Goal: Task Accomplishment & Management: Use online tool/utility

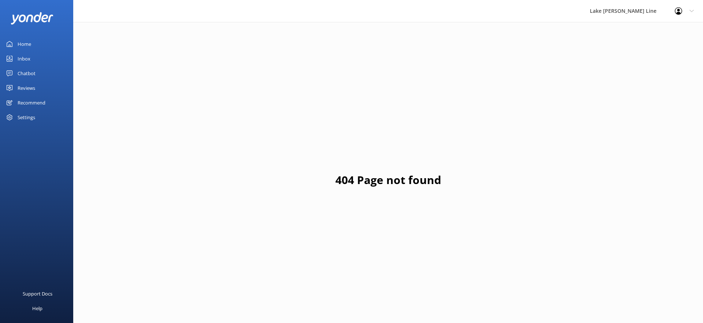
click at [31, 73] on div "Chatbot" at bounding box center [27, 73] width 18 height 15
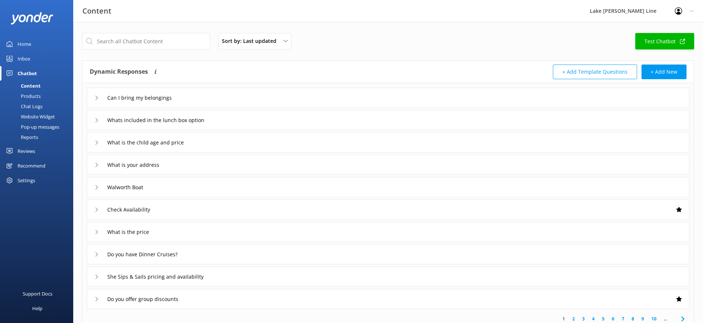
click at [37, 103] on div "Chat Logs" at bounding box center [23, 106] width 38 height 10
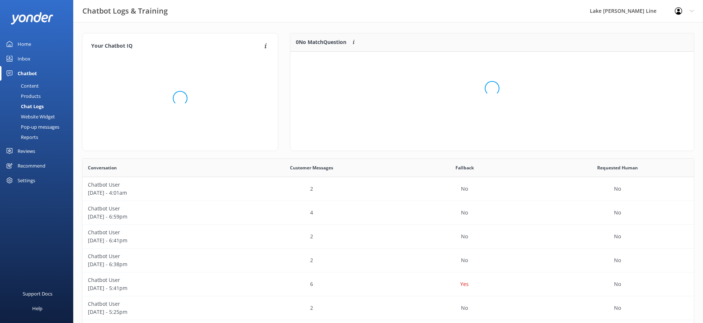
scroll to position [92, 404]
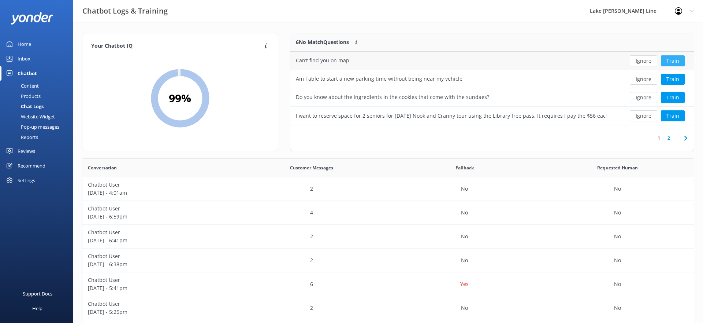
click at [673, 59] on button "Train" at bounding box center [673, 60] width 24 height 11
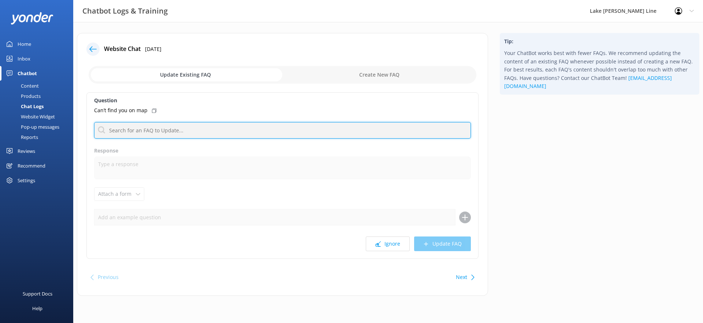
click at [214, 123] on input "text" at bounding box center [282, 130] width 377 height 16
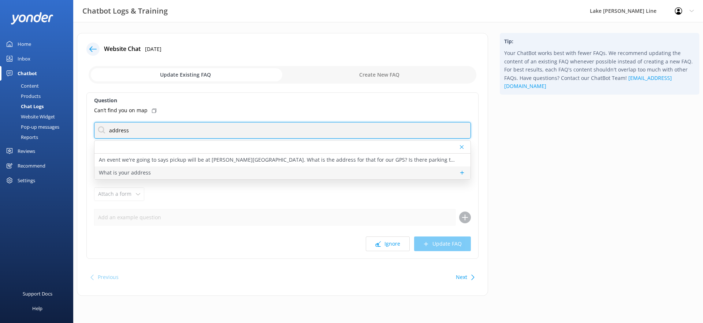
type input "address"
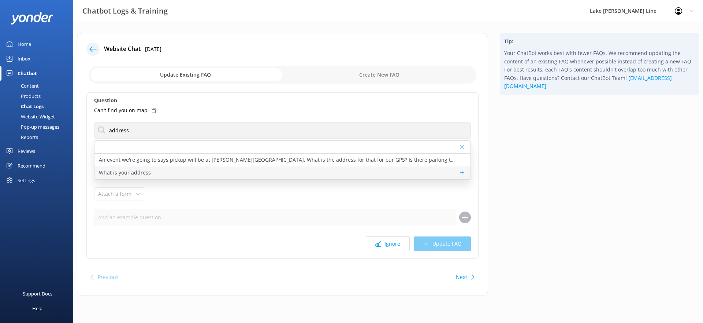
click at [126, 172] on p "What is your address" at bounding box center [125, 173] width 52 height 8
type textarea "During our main tour season – April through October – we are at the [GEOGRAPHIC…"
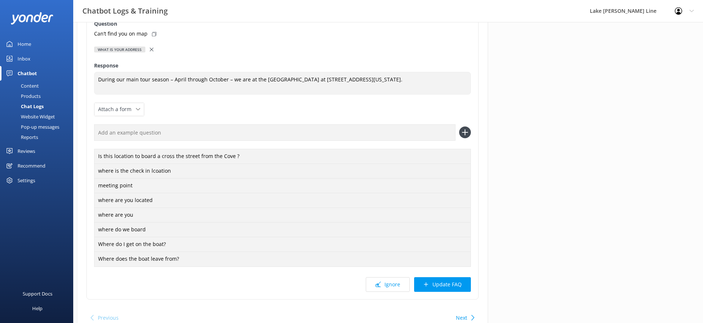
scroll to position [112, 0]
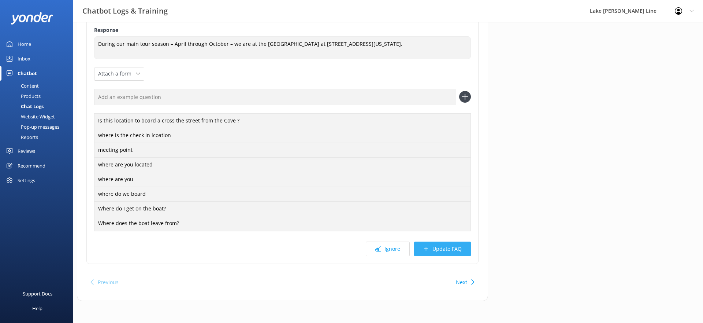
click at [446, 242] on button "Update FAQ" at bounding box center [442, 248] width 57 height 15
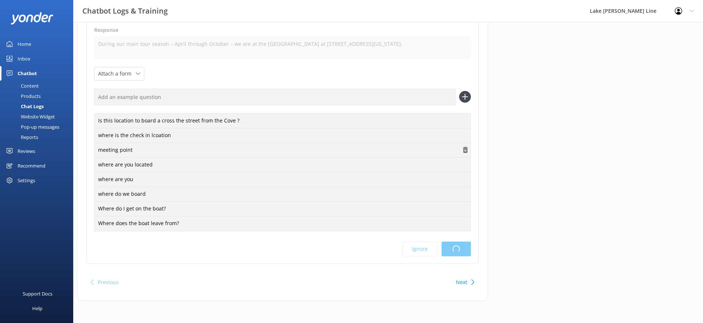
scroll to position [0, 0]
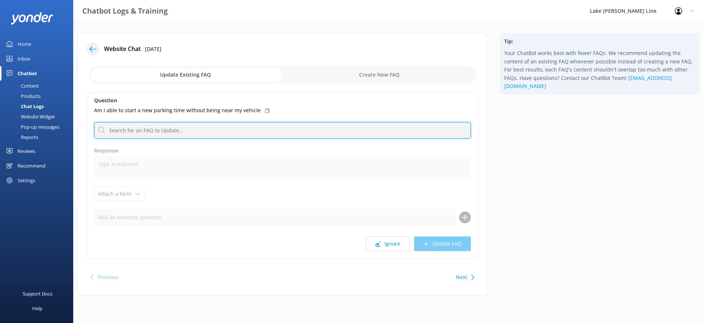
click at [297, 123] on input "text" at bounding box center [282, 130] width 377 height 16
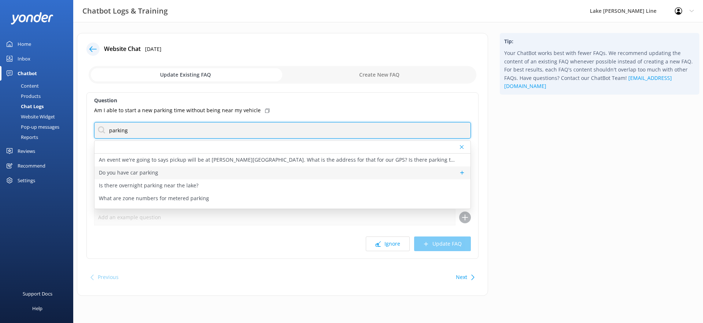
type input "parking"
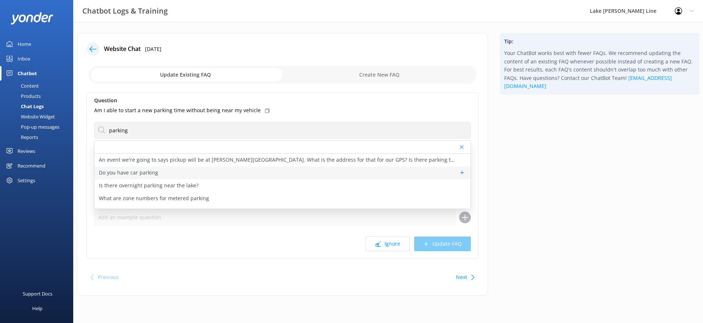
click at [253, 173] on div "Do you have car parking" at bounding box center [283, 172] width 376 height 13
type textarea "For more information on where to park and how to pay for the metered parking, s…"
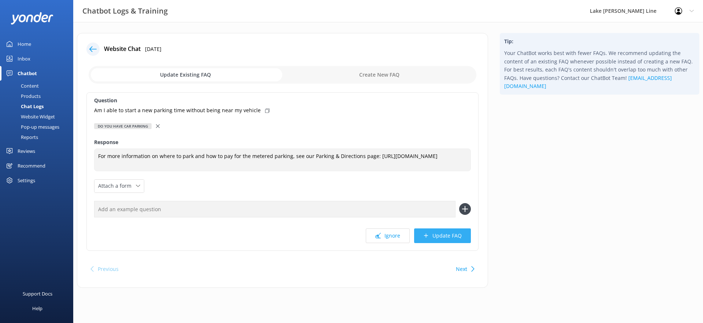
click at [432, 243] on button "Update FAQ" at bounding box center [442, 235] width 57 height 15
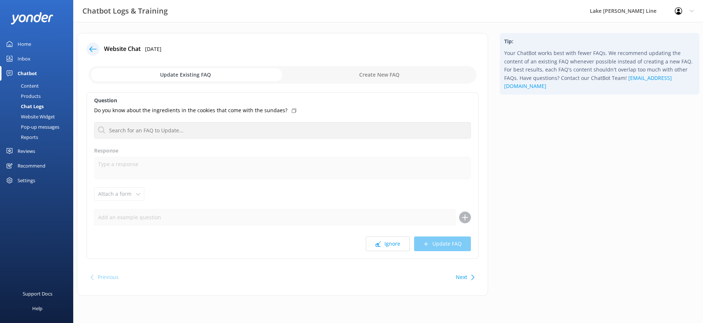
click at [457, 277] on button "Next" at bounding box center [461, 277] width 11 height 15
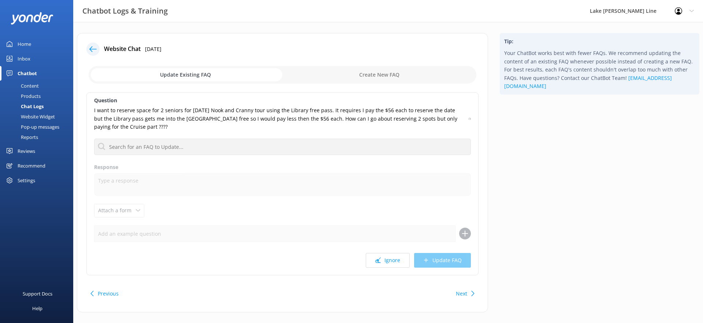
click at [94, 52] on icon at bounding box center [92, 48] width 7 height 7
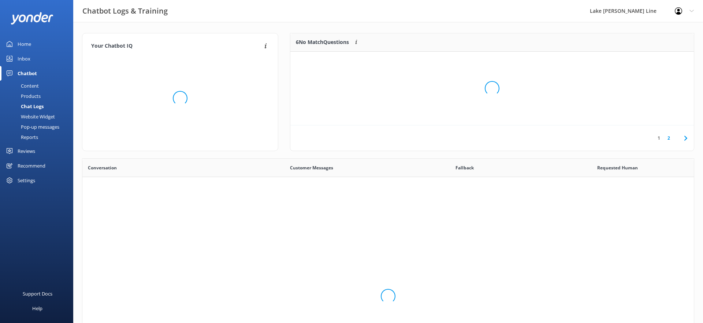
scroll to position [257, 612]
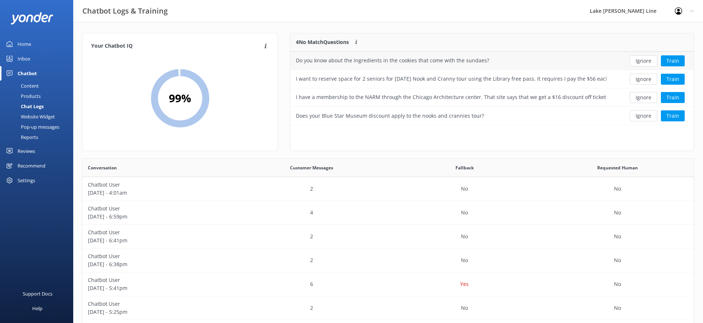
click at [684, 66] on div "Ignore Train" at bounding box center [653, 61] width 82 height 18
click at [680, 63] on button "Train" at bounding box center [673, 60] width 24 height 11
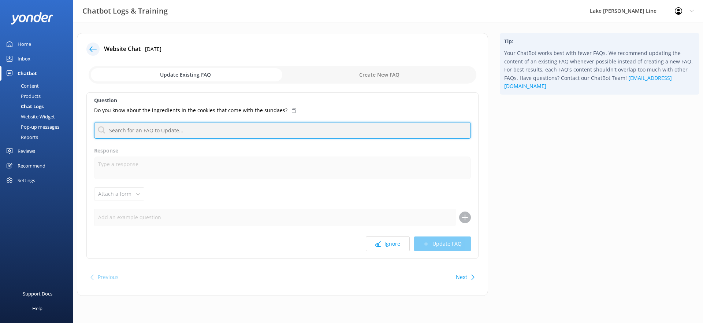
click at [390, 122] on input "text" at bounding box center [282, 130] width 377 height 16
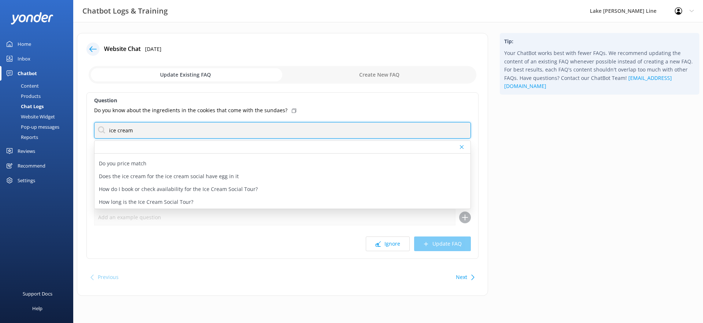
scroll to position [73, 0]
click at [129, 126] on input "ice cream" at bounding box center [282, 130] width 377 height 16
click at [117, 129] on input "sundae" at bounding box center [282, 130] width 377 height 16
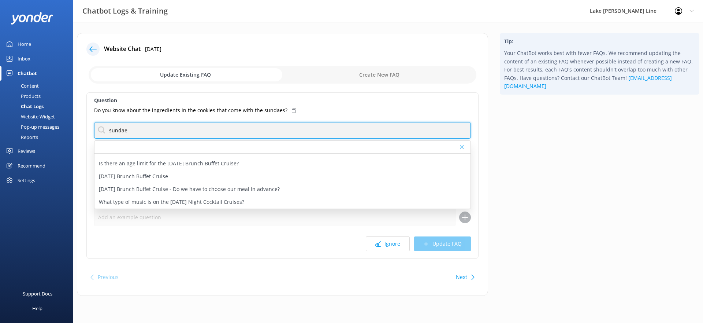
click at [117, 129] on input "sundae" at bounding box center [282, 130] width 377 height 16
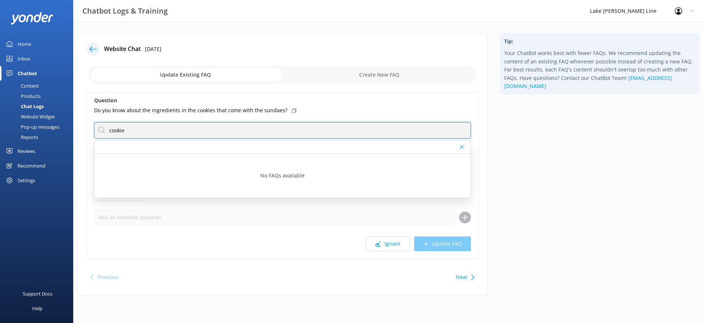
type input "cookie"
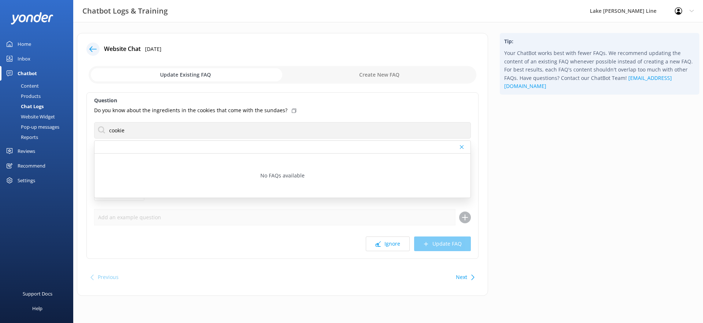
click at [462, 146] on use at bounding box center [462, 147] width 4 height 4
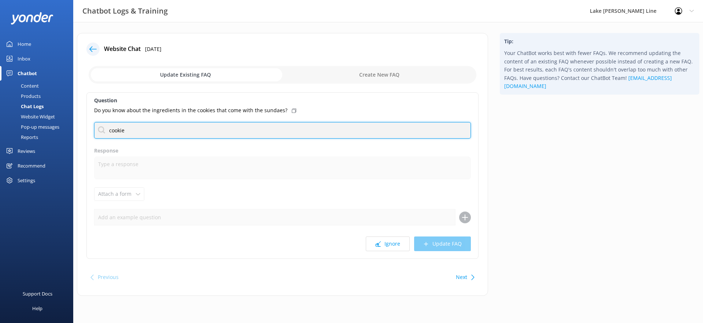
click at [132, 128] on input "cookie" at bounding box center [282, 130] width 377 height 16
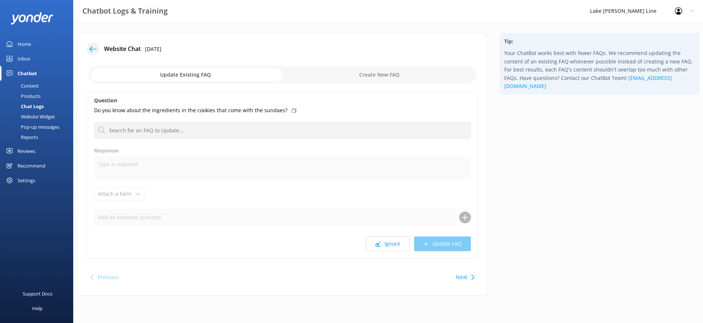
click at [90, 45] on icon at bounding box center [92, 48] width 7 height 7
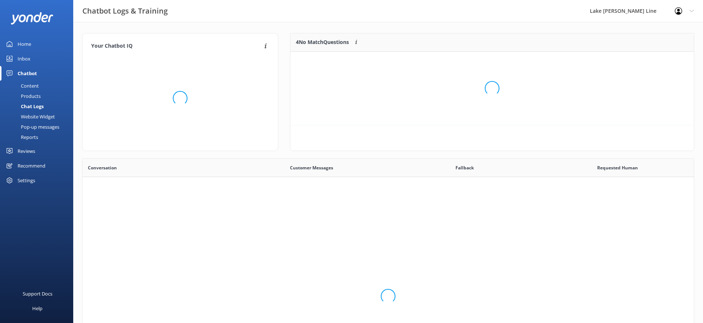
scroll to position [257, 612]
